Goal: Communication & Community: Share content

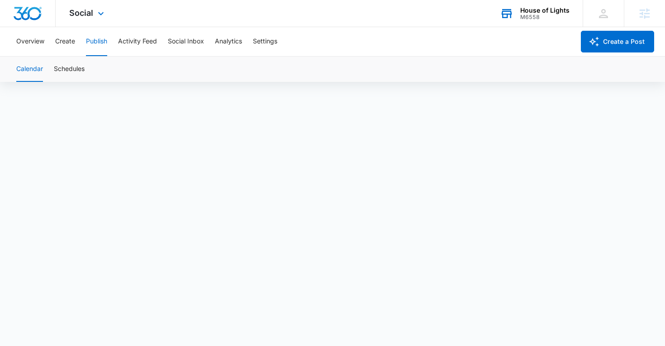
click at [547, 18] on div "M6558" at bounding box center [544, 17] width 49 height 6
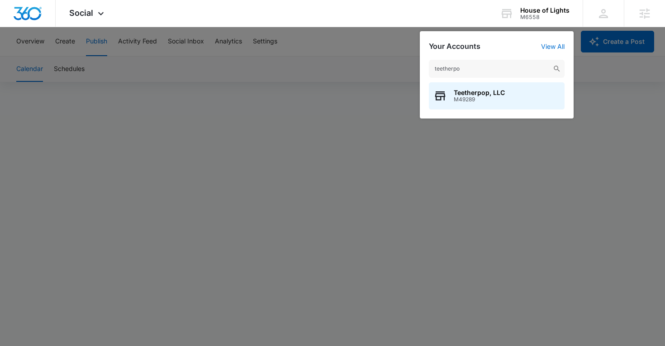
type input "teetherpo"
click at [469, 95] on span "Teetherpop, LLC" at bounding box center [479, 92] width 51 height 7
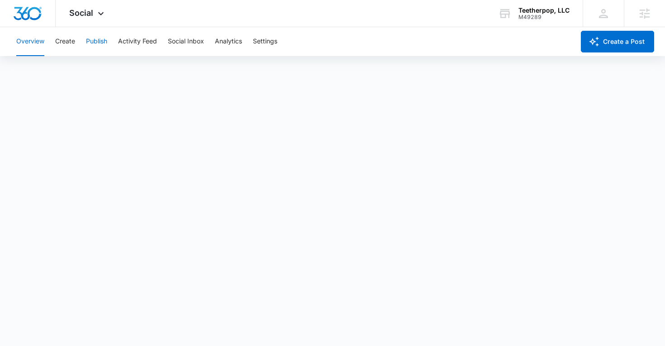
click at [104, 39] on button "Publish" at bounding box center [96, 41] width 21 height 29
click at [60, 38] on button "Create" at bounding box center [65, 41] width 20 height 29
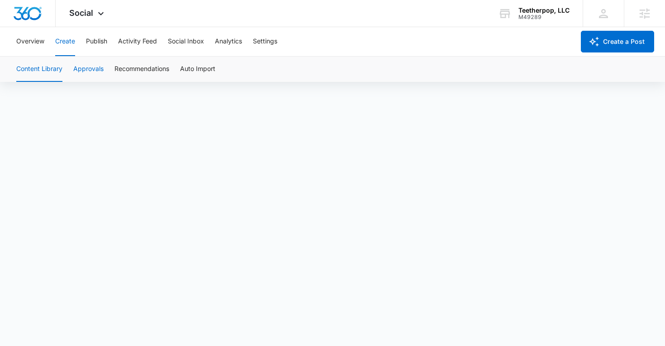
click at [90, 62] on button "Approvals" at bounding box center [88, 69] width 30 height 25
click at [61, 42] on button "Create" at bounding box center [65, 41] width 20 height 29
click at [101, 41] on button "Publish" at bounding box center [96, 41] width 21 height 29
click at [62, 76] on button "Schedules" at bounding box center [69, 69] width 31 height 25
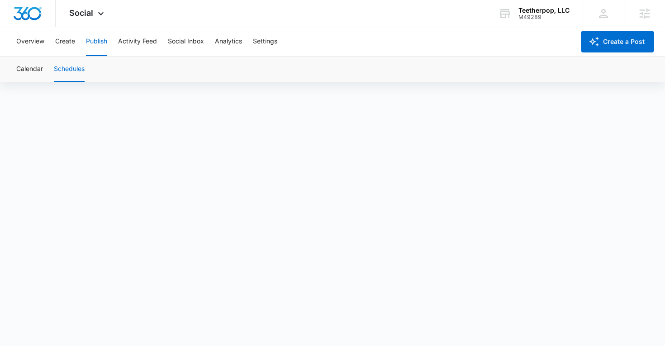
scroll to position [6, 0]
click at [65, 43] on button "Create" at bounding box center [65, 41] width 20 height 29
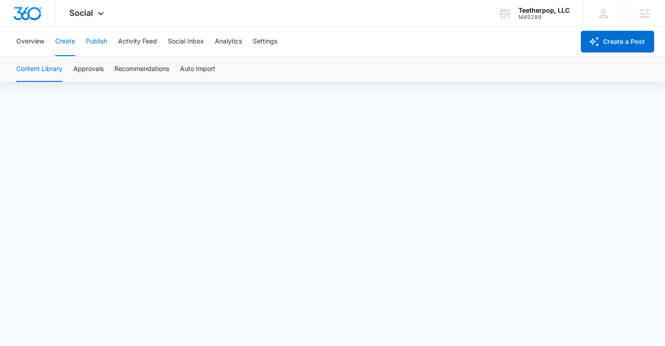
click at [92, 47] on button "Publish" at bounding box center [96, 41] width 21 height 29
click at [68, 40] on button "Create" at bounding box center [65, 41] width 20 height 29
click at [85, 70] on button "Approvals" at bounding box center [88, 69] width 30 height 25
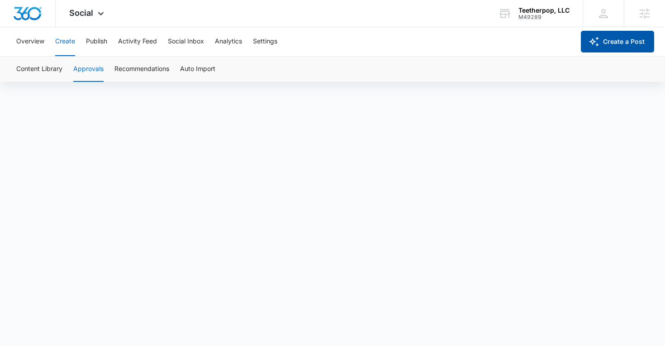
click at [602, 42] on button "Create a Post" at bounding box center [617, 42] width 73 height 22
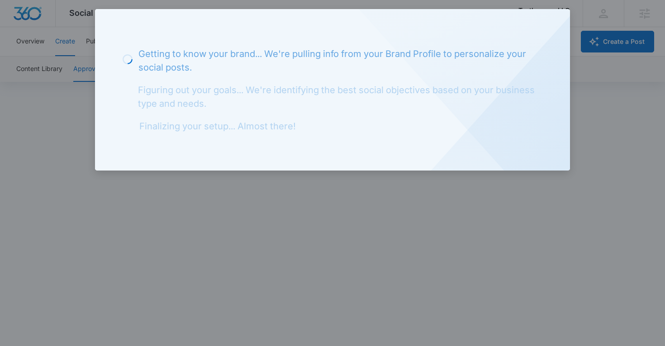
click at [392, 186] on div at bounding box center [332, 173] width 665 height 346
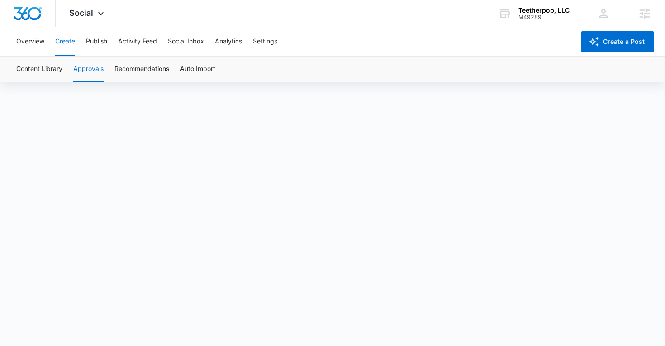
click at [72, 44] on button "Create" at bounding box center [65, 41] width 20 height 29
click at [90, 63] on button "Approvals" at bounding box center [88, 69] width 30 height 25
click at [82, 10] on span "Social" at bounding box center [81, 12] width 24 height 9
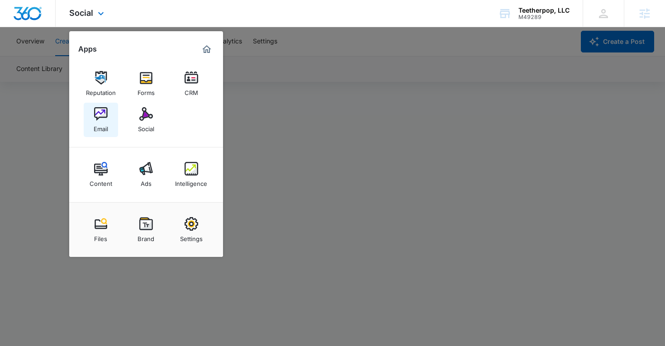
click at [103, 120] on img at bounding box center [101, 114] width 14 height 14
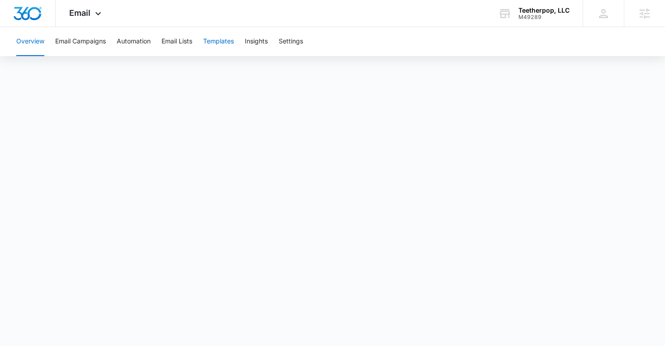
click at [218, 42] on button "Templates" at bounding box center [218, 41] width 31 height 29
click at [226, 44] on button "Templates" at bounding box center [218, 41] width 31 height 29
click at [227, 37] on button "Templates" at bounding box center [218, 41] width 31 height 29
click at [71, 16] on span "Email" at bounding box center [79, 12] width 21 height 9
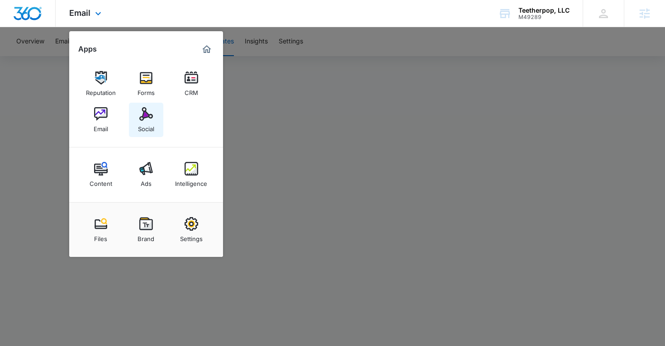
click at [145, 122] on div "Social" at bounding box center [146, 127] width 16 height 12
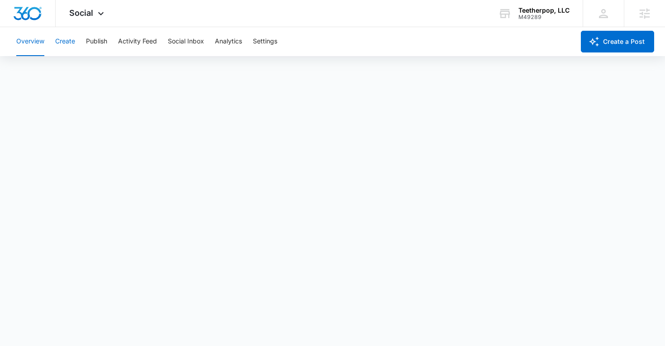
click at [68, 40] on button "Create" at bounding box center [65, 41] width 20 height 29
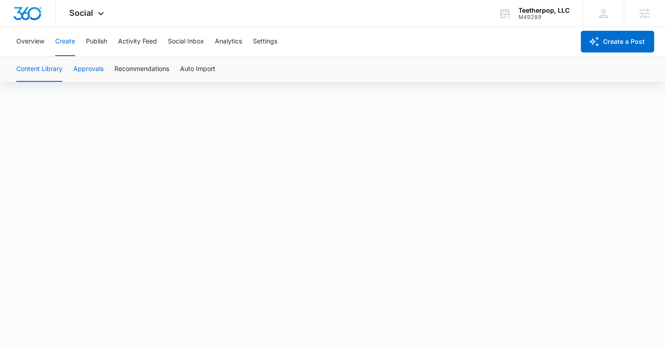
click at [81, 73] on button "Approvals" at bounding box center [88, 69] width 30 height 25
click at [68, 39] on button "Create" at bounding box center [65, 41] width 20 height 29
click at [102, 71] on button "Approvals" at bounding box center [88, 69] width 30 height 25
click at [97, 45] on button "Publish" at bounding box center [96, 41] width 21 height 29
click at [66, 40] on button "Create" at bounding box center [65, 41] width 20 height 29
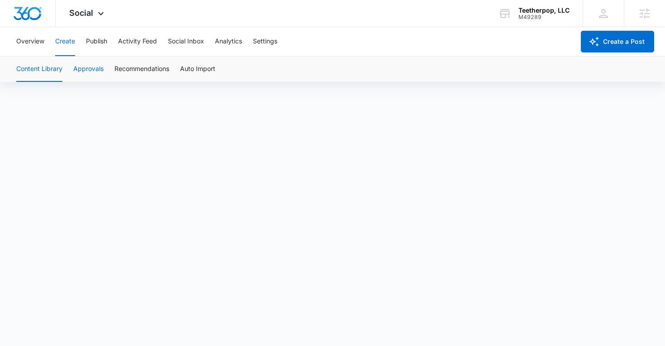
click at [94, 77] on button "Approvals" at bounding box center [88, 69] width 30 height 25
